Goal: Use online tool/utility: Utilize a website feature to perform a specific function

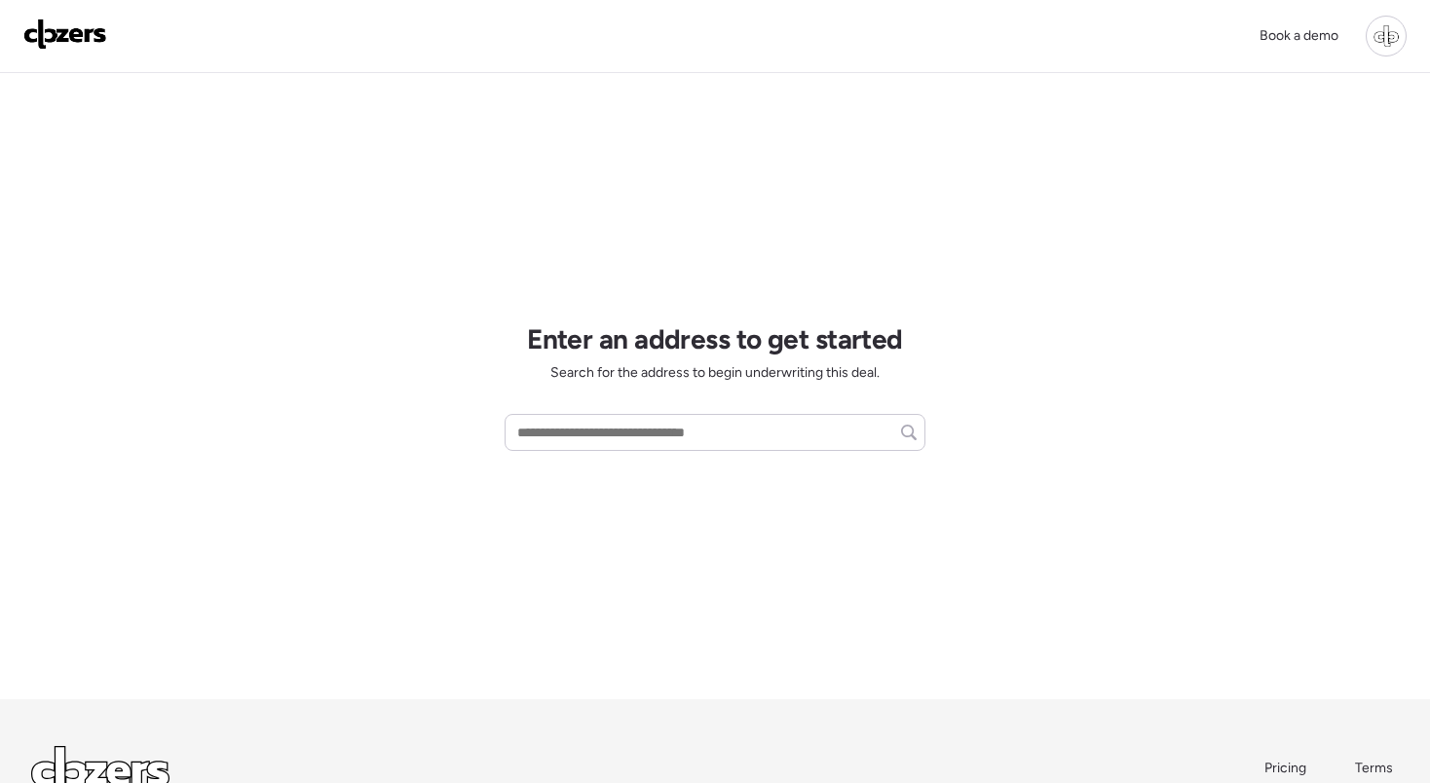
click at [1377, 39] on div at bounding box center [1385, 36] width 41 height 41
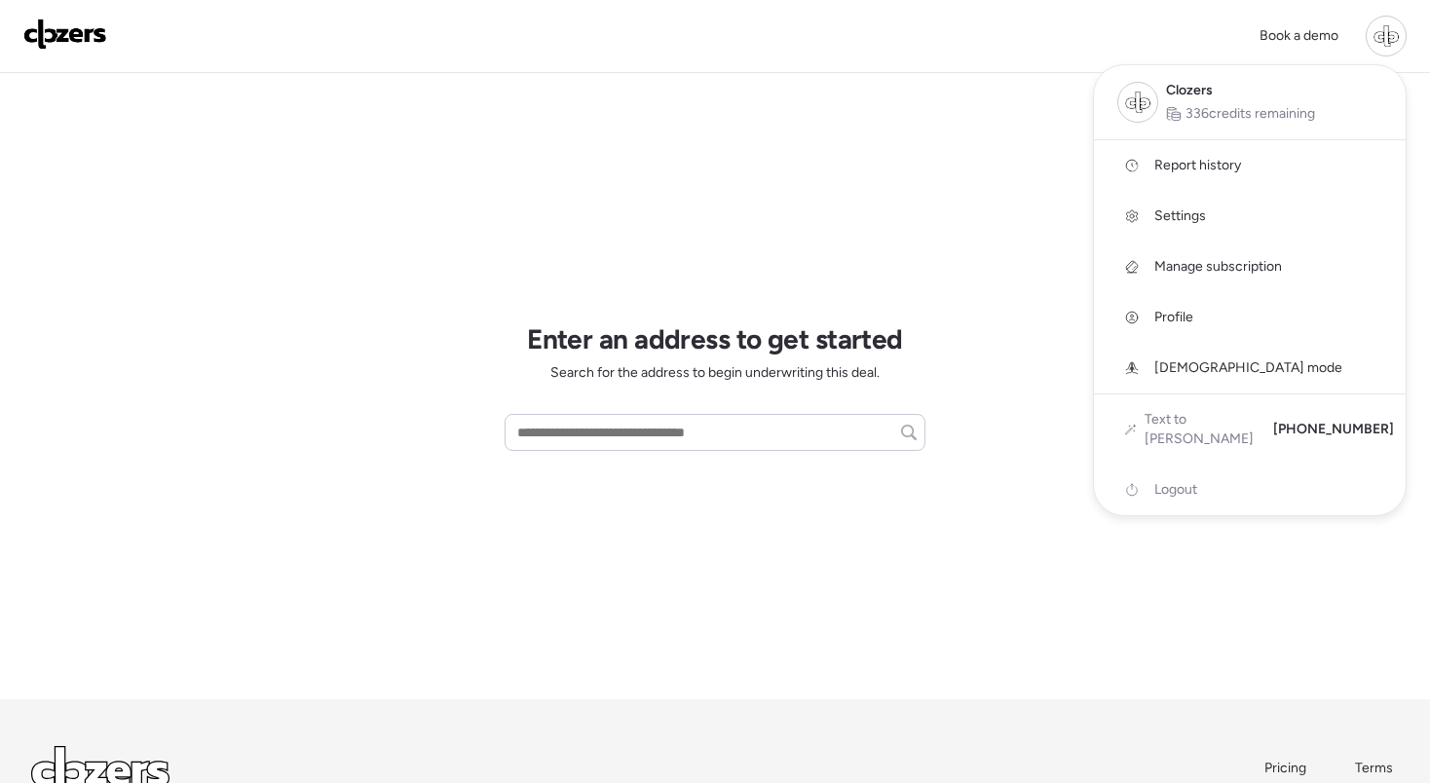
click at [1182, 169] on span "Report history" at bounding box center [1197, 165] width 87 height 19
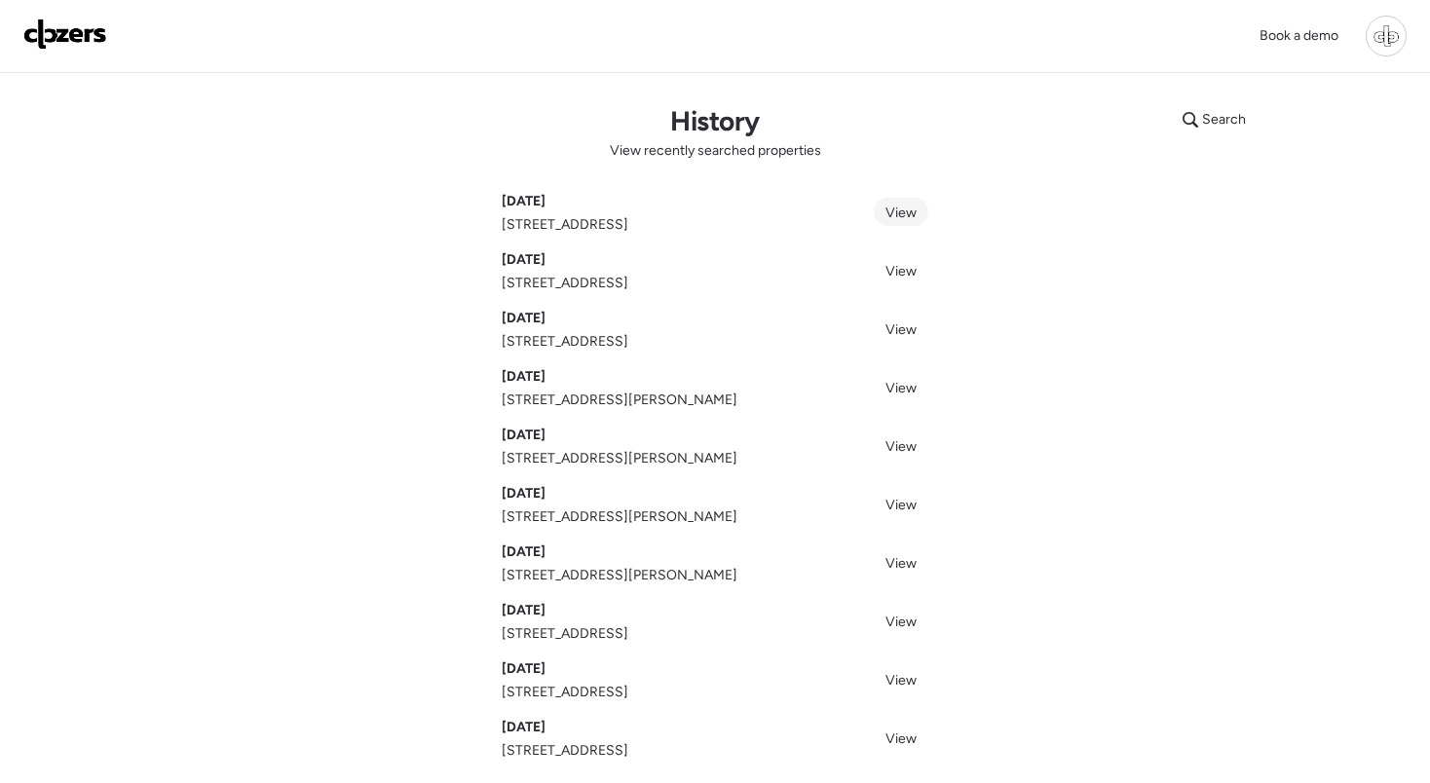
click at [916, 212] on link "View" at bounding box center [901, 212] width 55 height 28
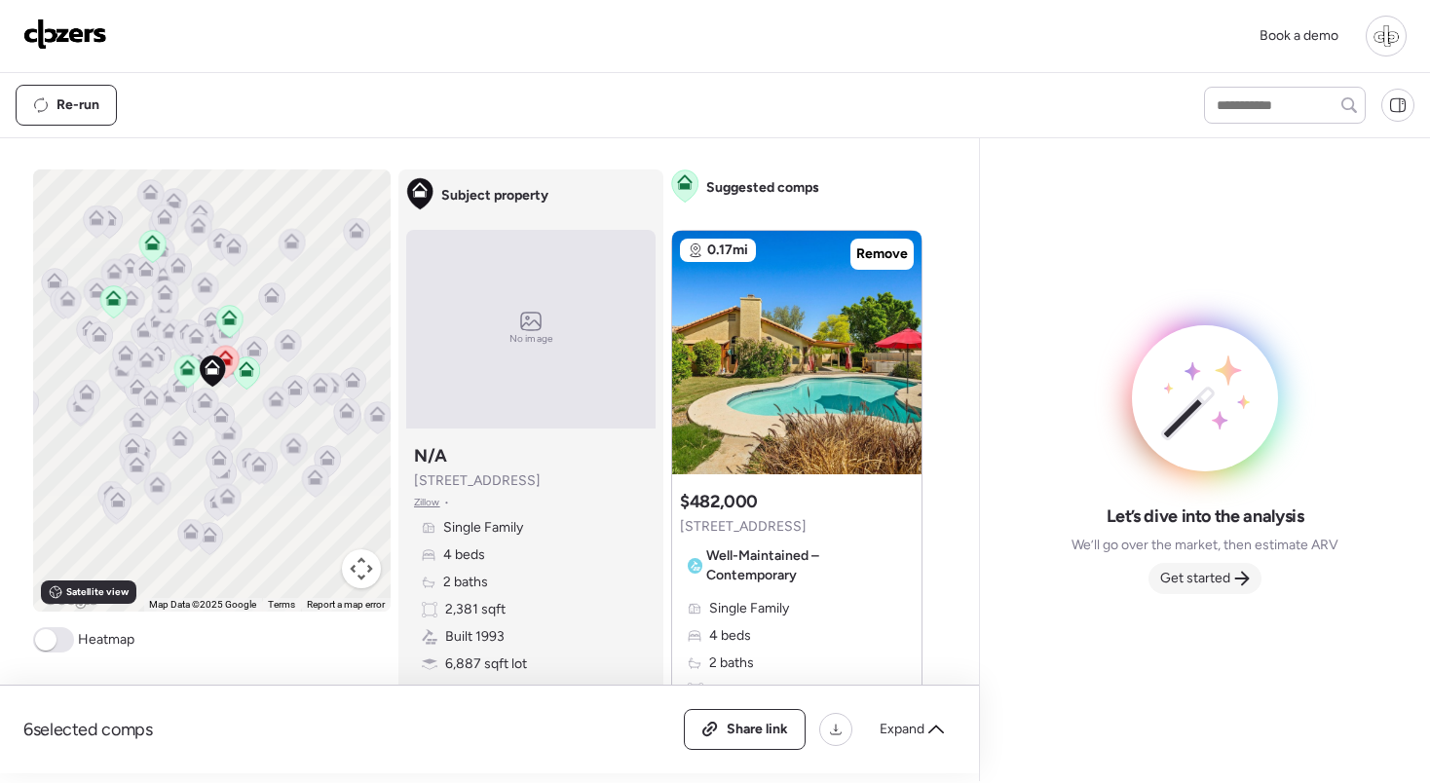
click at [1205, 593] on div "Get started" at bounding box center [1204, 578] width 113 height 31
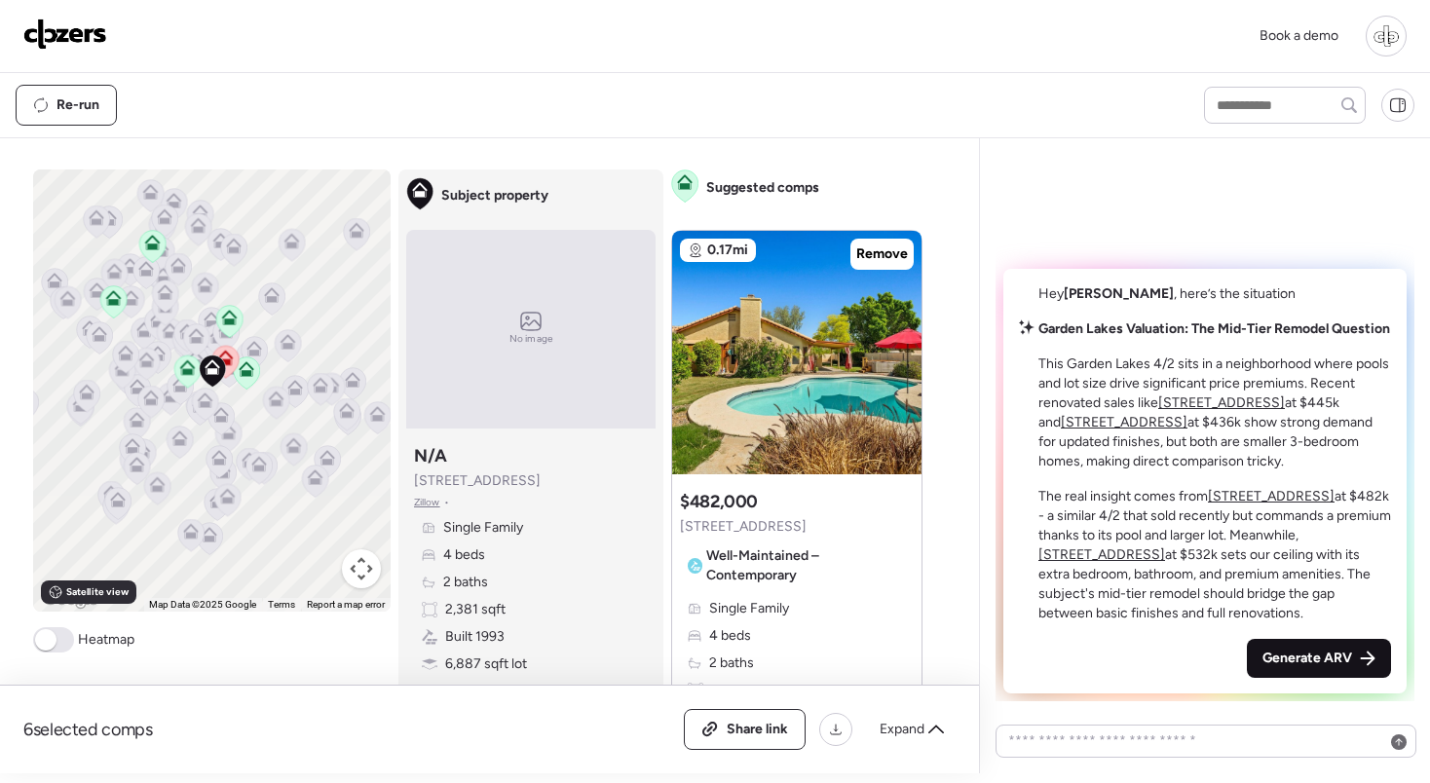
click at [1273, 666] on span "Generate ARV" at bounding box center [1307, 658] width 90 height 19
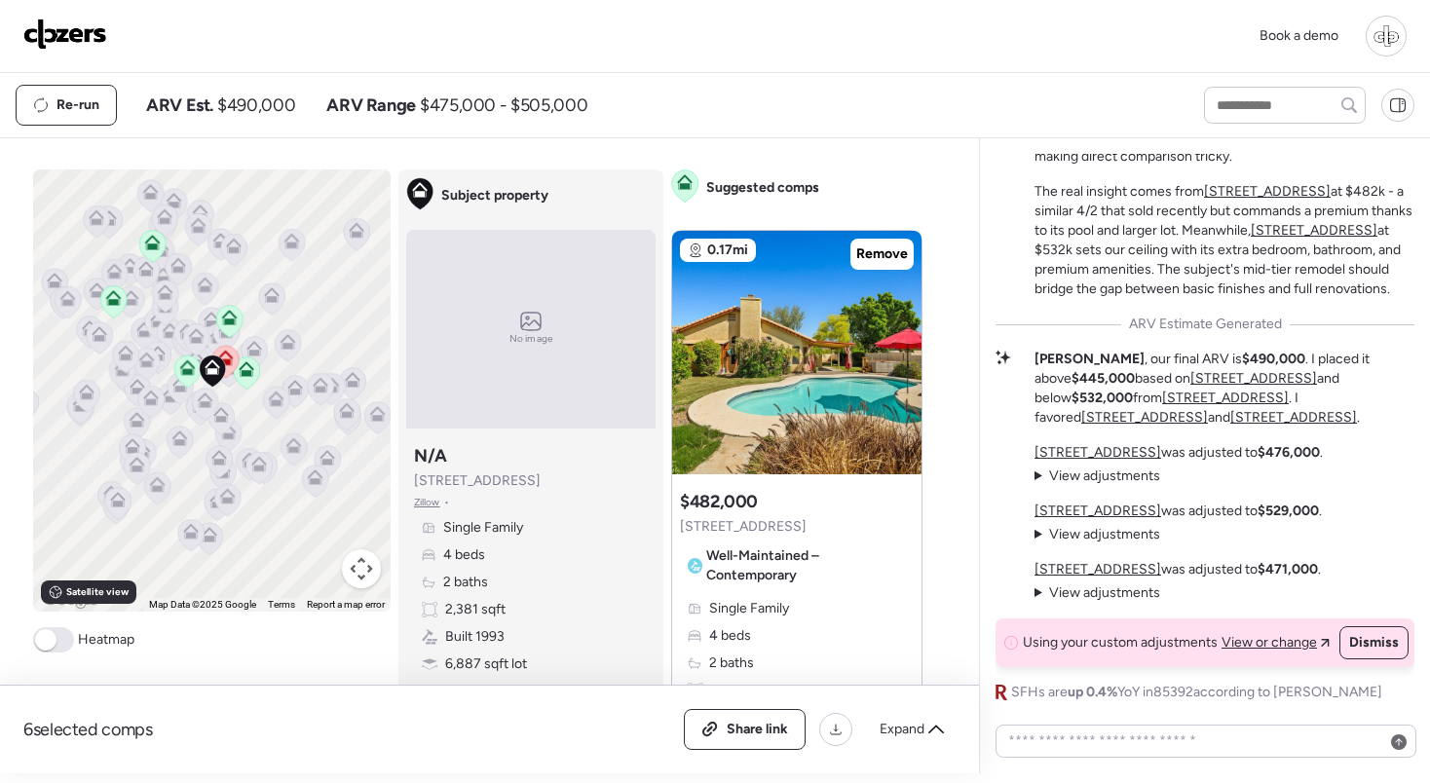
click at [1190, 375] on u "3313 N Lakeshore Ct" at bounding box center [1253, 378] width 127 height 17
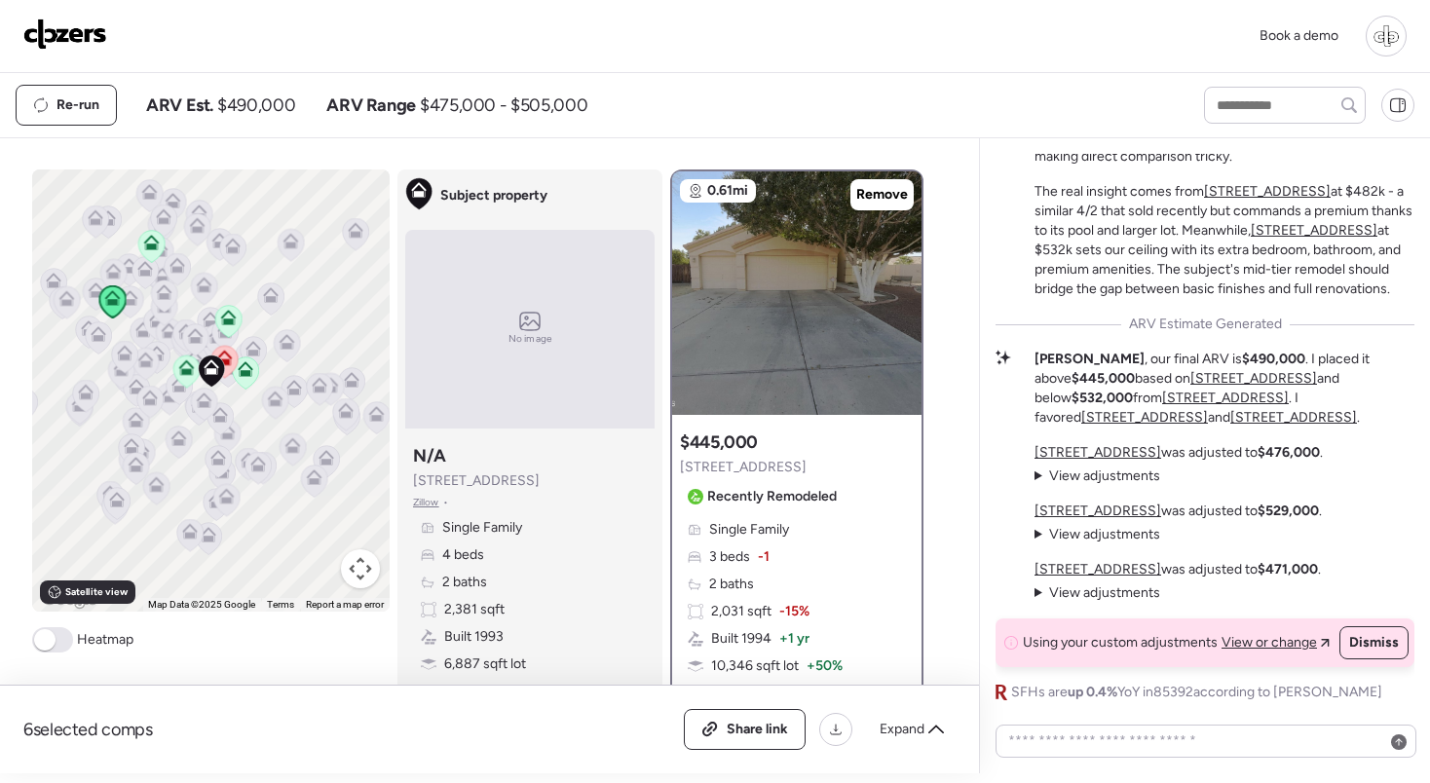
click at [1162, 397] on u "10921 W Bermuda Dr" at bounding box center [1225, 398] width 127 height 17
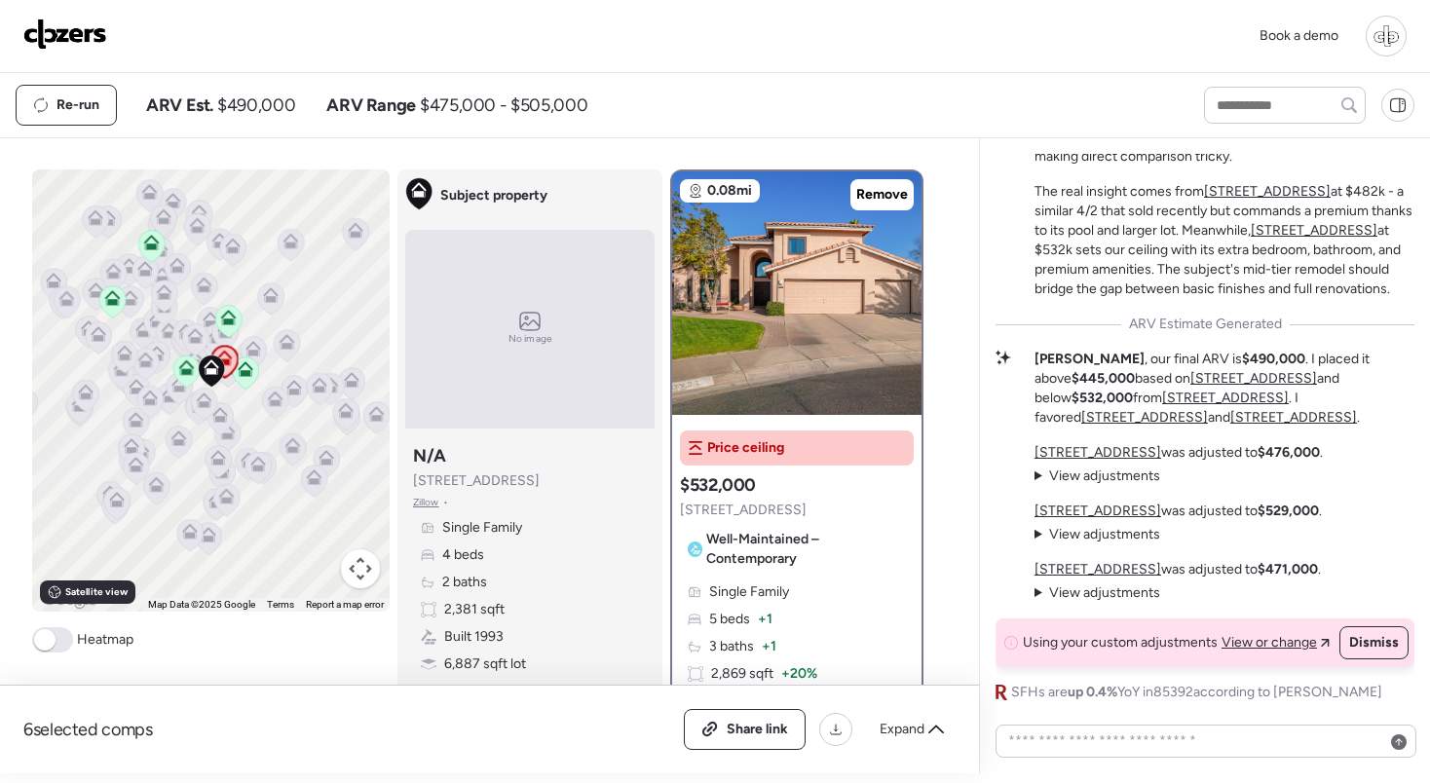
click at [1284, 387] on p "Liam , our final ARV is $490,000 . I placed it above $445,000 based on 3313 N L…" at bounding box center [1224, 389] width 380 height 78
click at [1208, 409] on u "10837 W Cottonwood Ln" at bounding box center [1144, 417] width 127 height 17
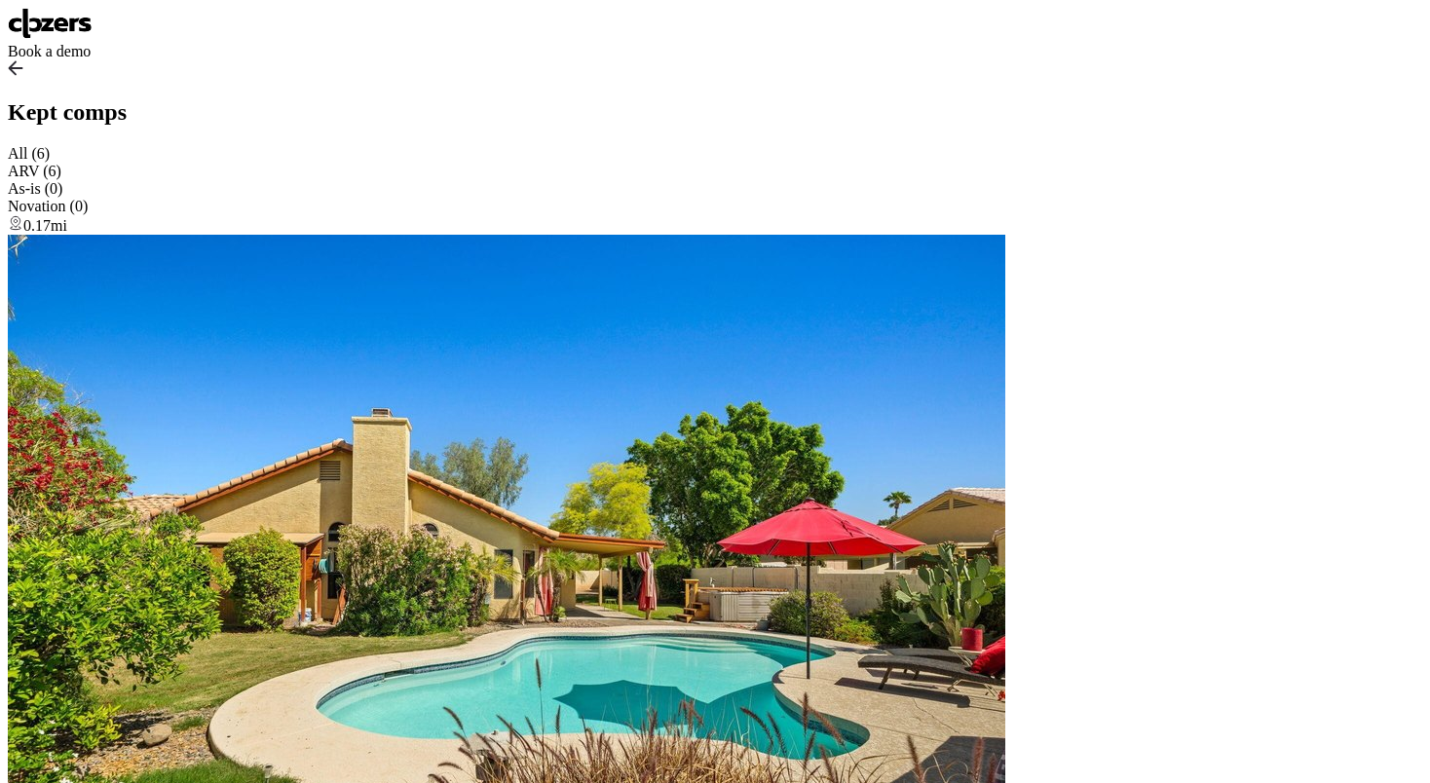
drag, startPoint x: 1034, startPoint y: 357, endPoint x: 1230, endPoint y: 418, distance: 204.8
copy p "Liam , our final ARV is $490,000 . I placed it above $445,000 based on 3313 N L…"
